Goal: Communication & Community: Answer question/provide support

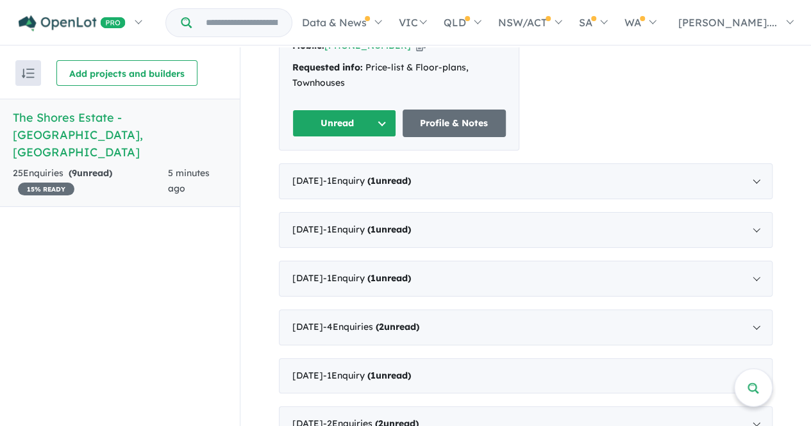
scroll to position [513, 0]
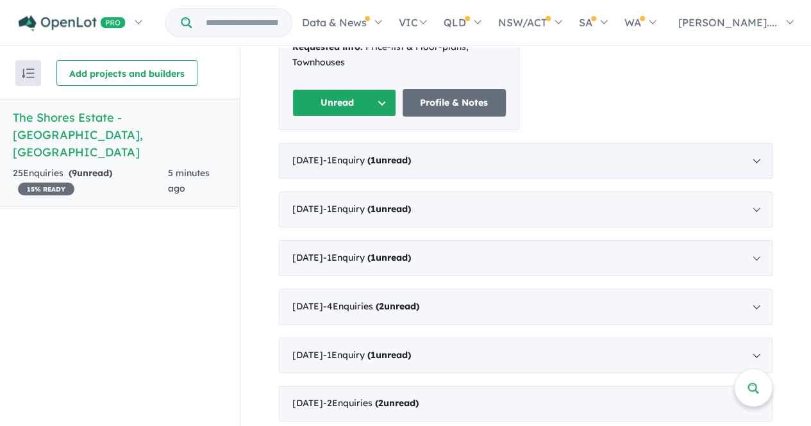
click at [411, 155] on strong "( 1 unread)" at bounding box center [389, 161] width 44 height 12
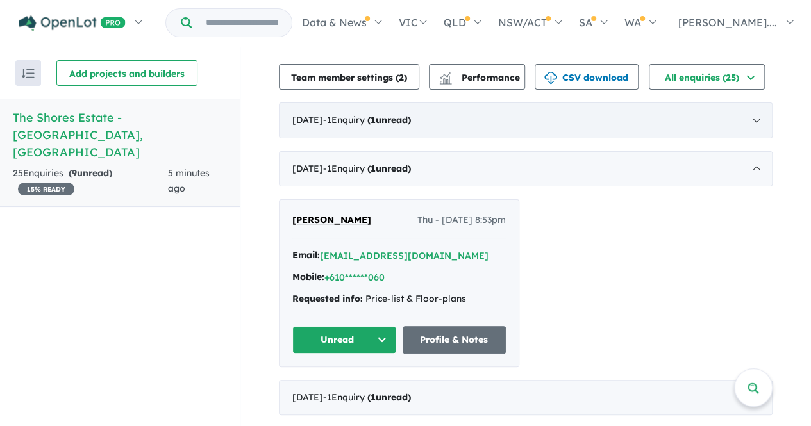
scroll to position [277, 0]
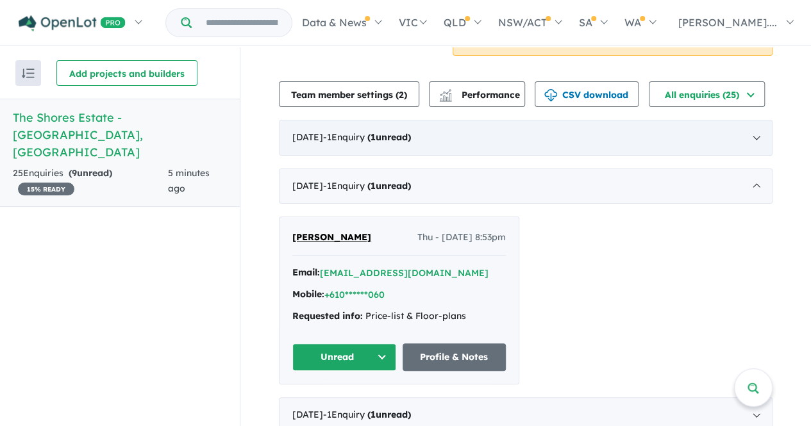
click at [519, 139] on div "September 2025 - 1 Enquir y ( 1 unread)" at bounding box center [526, 138] width 494 height 36
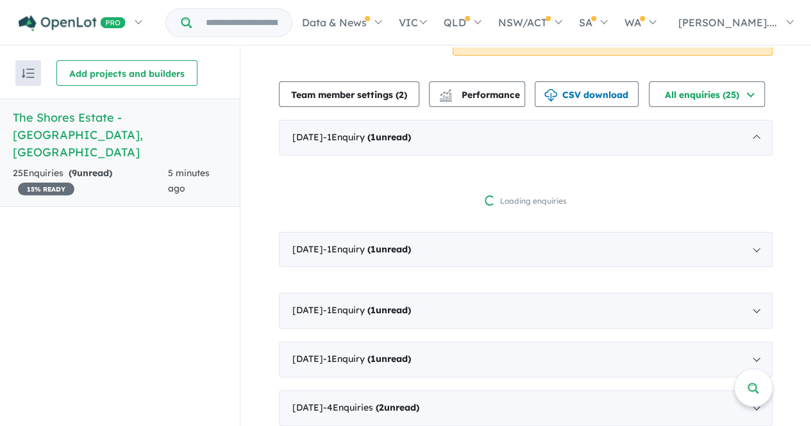
scroll to position [1, 0]
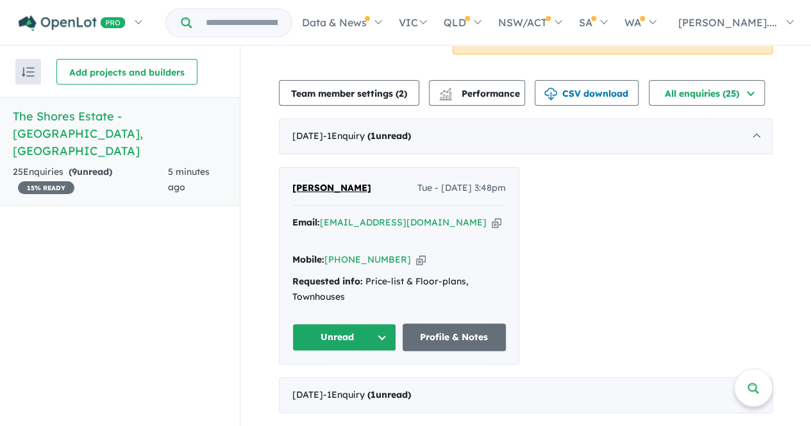
click at [371, 324] on button "Unread" at bounding box center [344, 338] width 104 height 28
click at [472, 274] on div "Requested info: Price-list & Floor-plans, Townhouses" at bounding box center [399, 289] width 214 height 31
click at [452, 325] on link "Profile & Notes" at bounding box center [455, 338] width 104 height 28
